Goal: Transaction & Acquisition: Purchase product/service

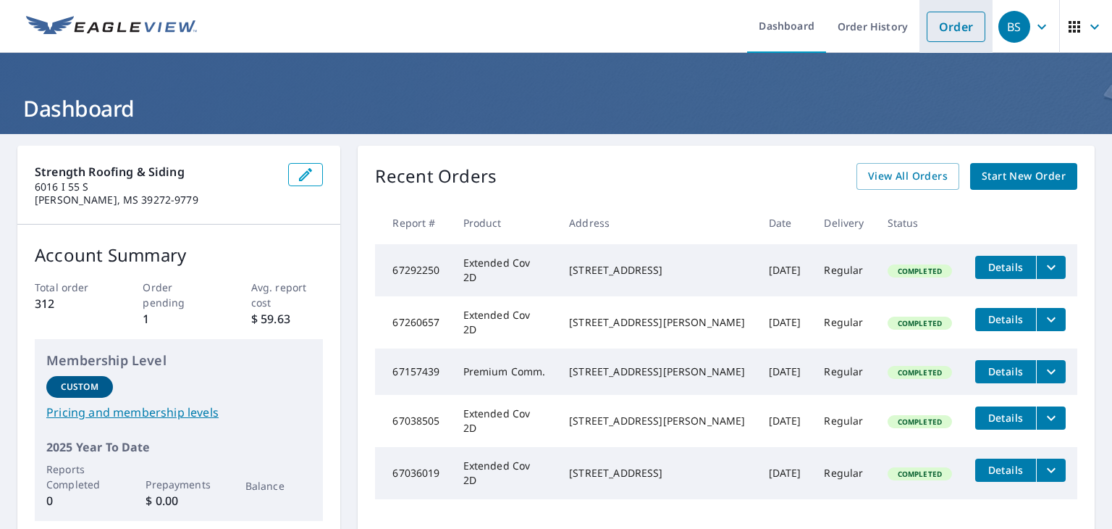
click at [947, 35] on link "Order" at bounding box center [956, 27] width 59 height 30
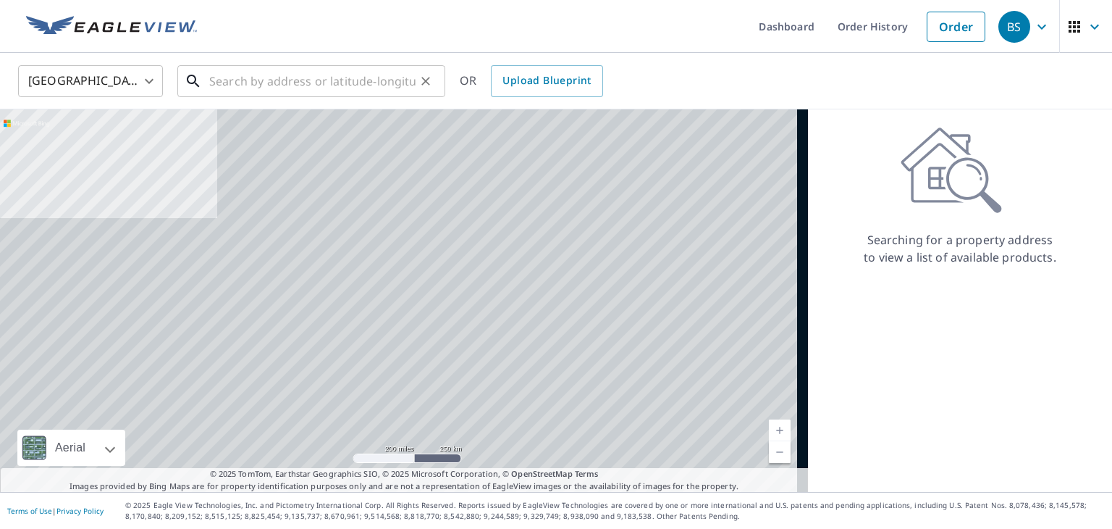
click at [264, 97] on div "​" at bounding box center [311, 81] width 268 height 32
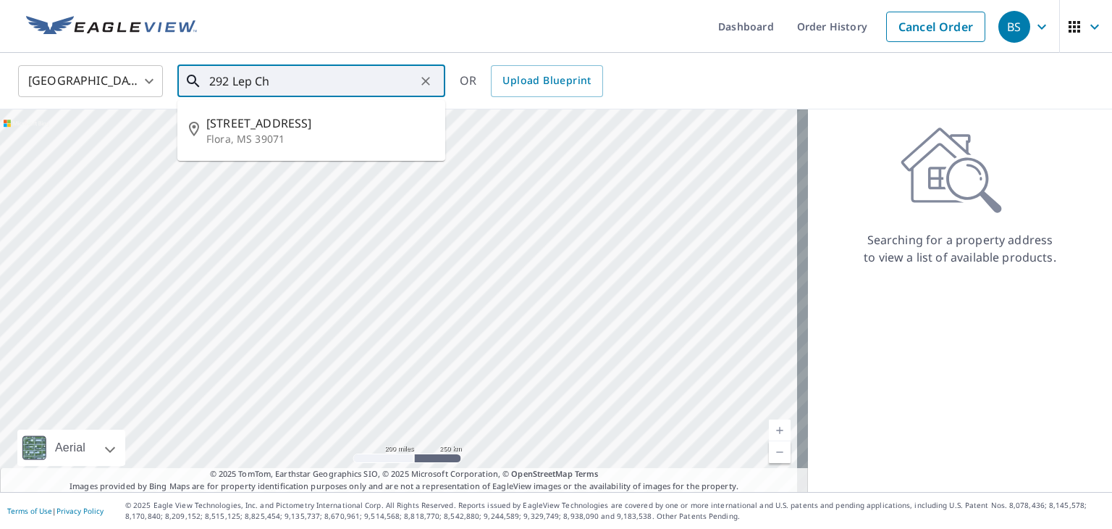
click at [262, 125] on span "[STREET_ADDRESS]" at bounding box center [319, 122] width 227 height 17
type input "[STREET_ADDRESS]"
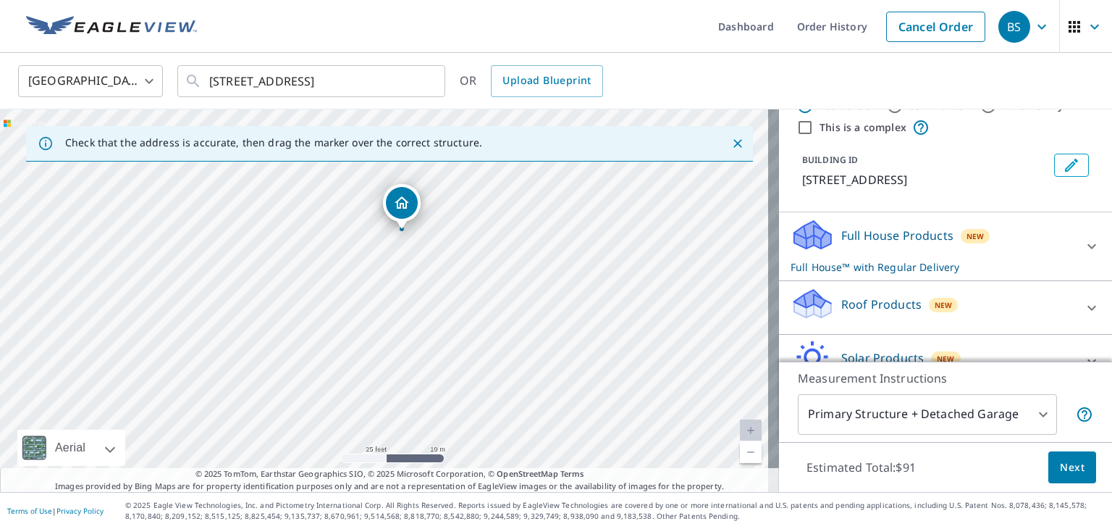
scroll to position [72, 0]
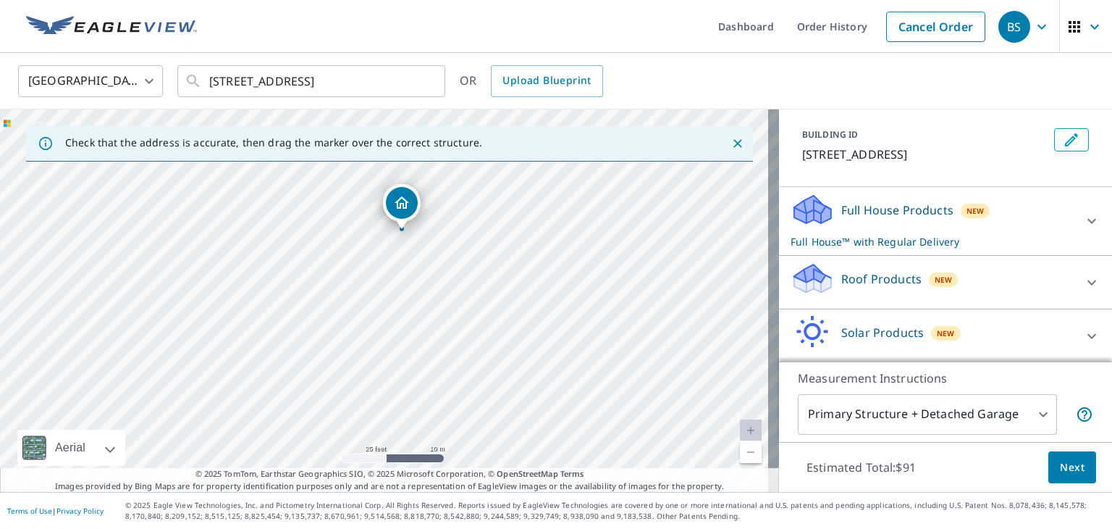
click at [883, 278] on p "Roof Products" at bounding box center [881, 278] width 80 height 17
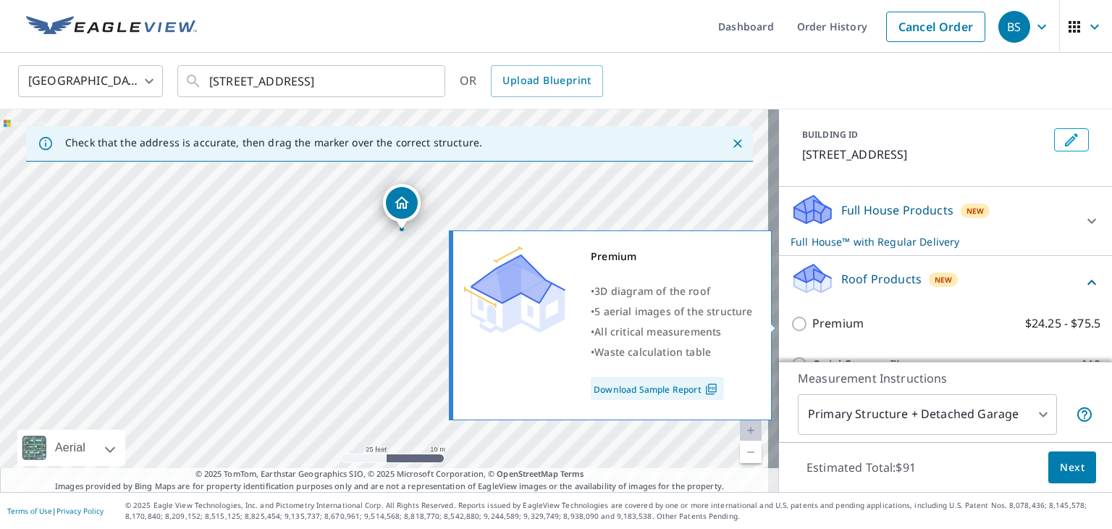
click at [862, 325] on label "Premium $24.25 - $75.5" at bounding box center [956, 323] width 288 height 18
click at [812, 325] on input "Premium $24.25 - $75.5" at bounding box center [802, 323] width 22 height 17
checkbox input "true"
checkbox input "false"
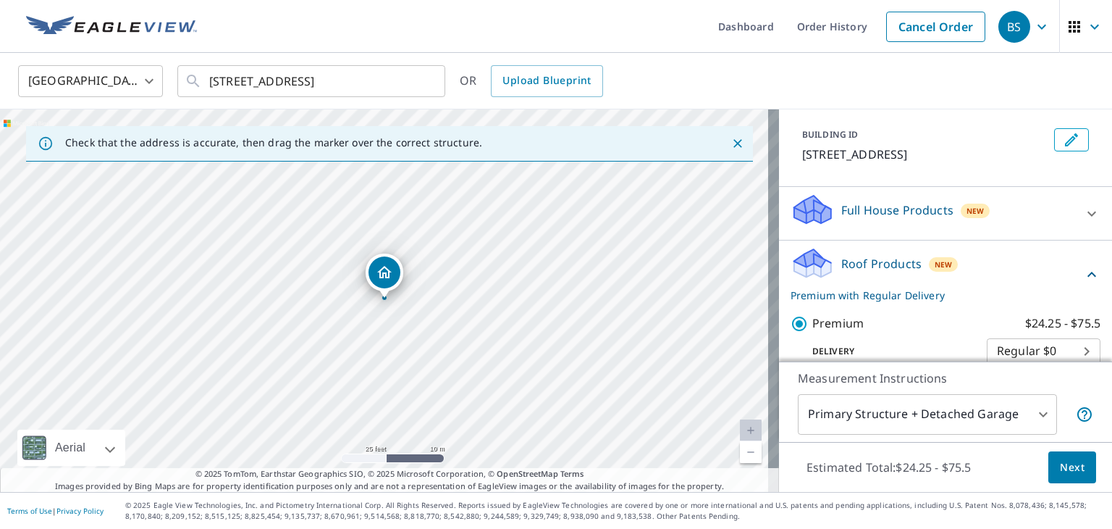
click at [1080, 469] on button "Next" at bounding box center [1073, 467] width 48 height 33
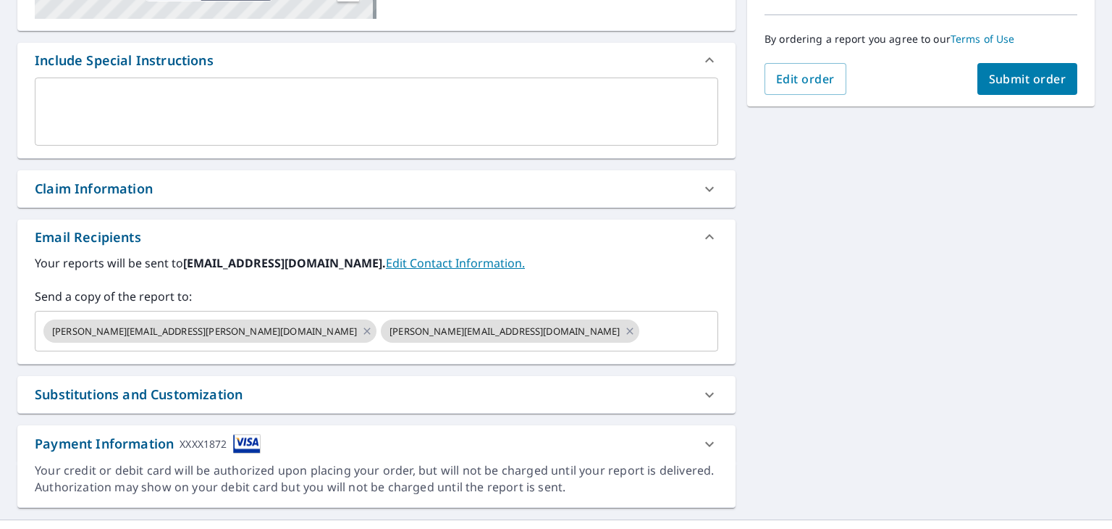
scroll to position [362, 0]
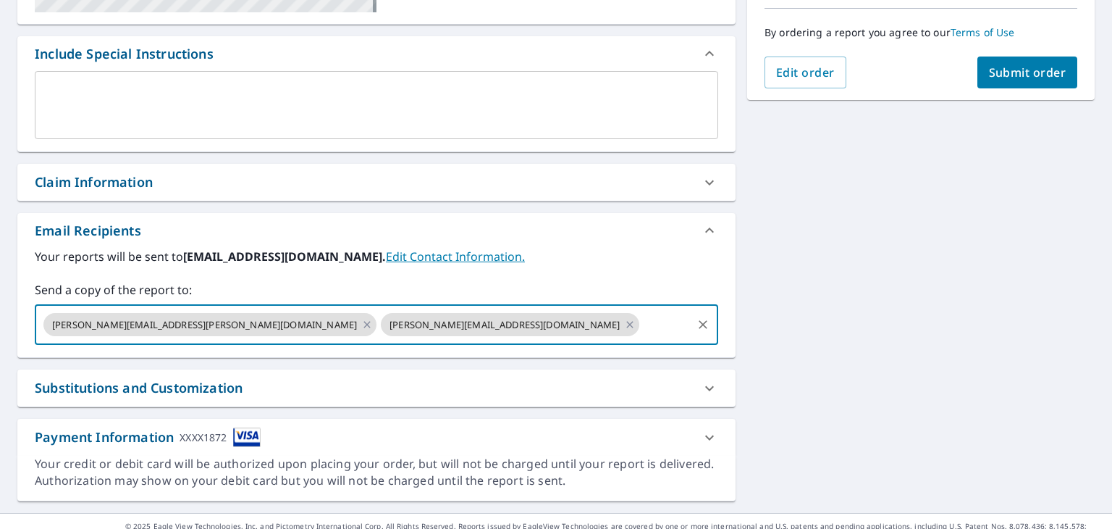
click at [642, 327] on input "text" at bounding box center [666, 325] width 49 height 28
type input "[PERSON_NAME][EMAIL_ADDRESS][DOMAIN_NAME]"
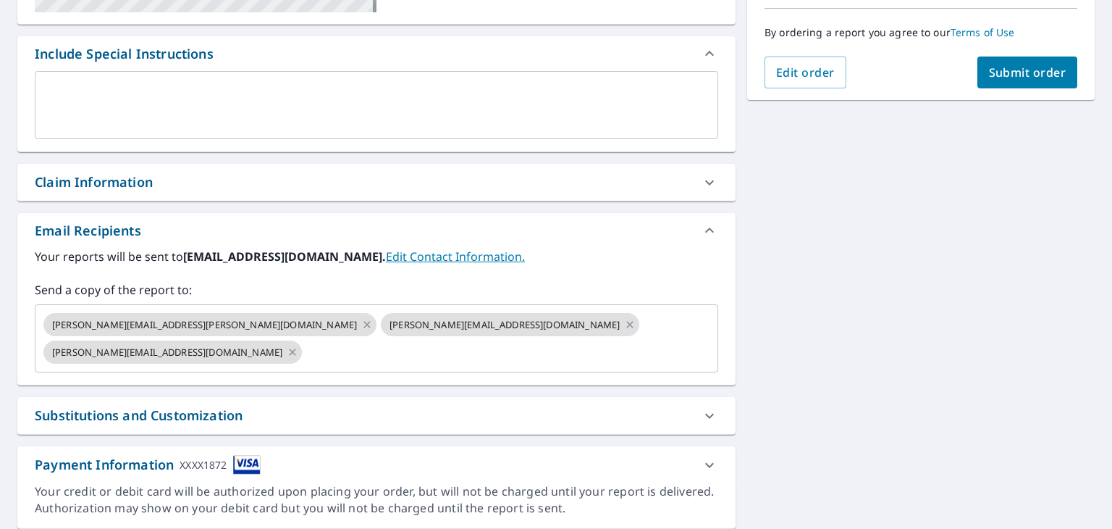
click at [1042, 77] on span "Submit order" at bounding box center [1027, 72] width 77 height 16
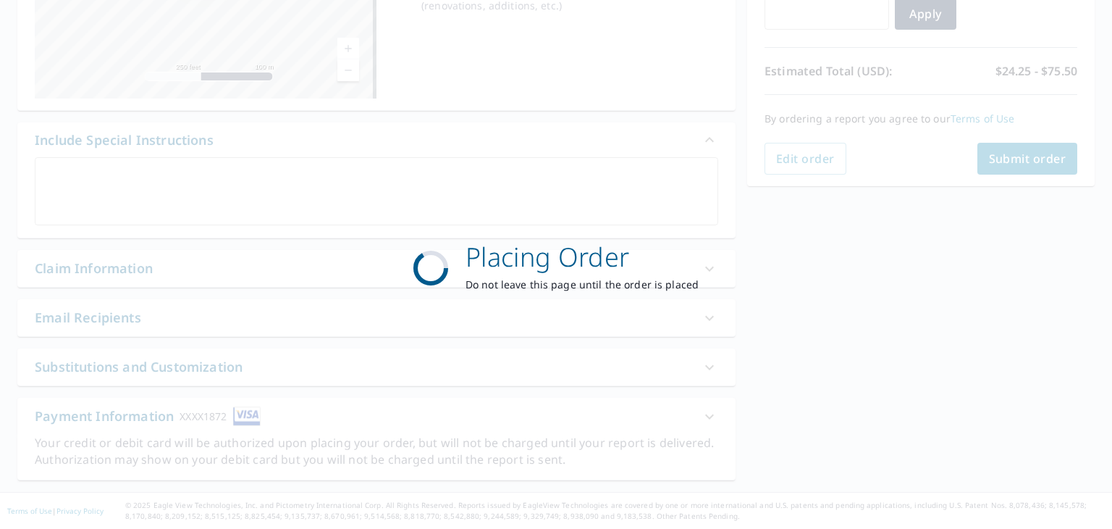
scroll to position [275, 0]
